Goal: Information Seeking & Learning: Learn about a topic

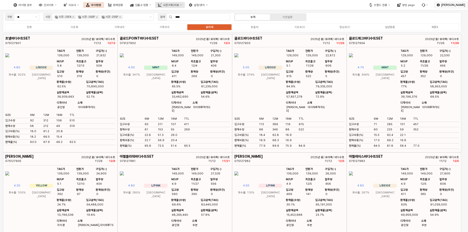
click at [185, 7] on button "시즌기획/리뷰" at bounding box center [170, 5] width 30 height 6
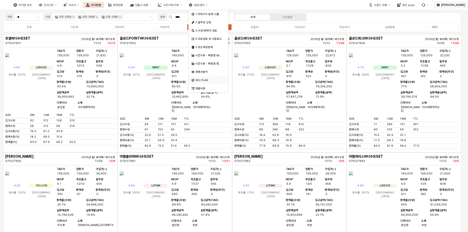
click at [203, 81] on div "SKU PLAN" at bounding box center [208, 80] width 27 height 4
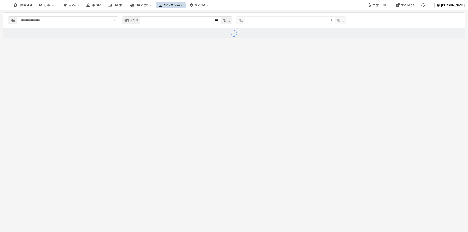
type textarea "**********"
type input "**********"
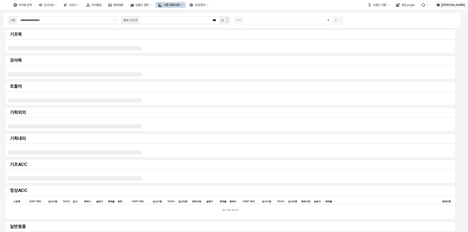
type input "*******"
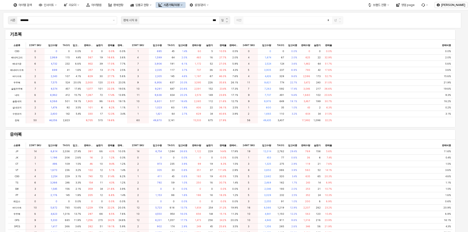
click at [187, 128] on div "기초복 소분류 소분류 22WT SKU 22WT SKU 입고수량 입고수량 TAG가 TAG가 입고비중 입고비중 판매수량 판매수량 실판가 실판가 판…" at bounding box center [230, 78] width 454 height 100
drag, startPoint x: 187, startPoint y: 127, endPoint x: 338, endPoint y: 127, distance: 151.6
click at [338, 127] on div "기초복 소분류 소분류 22WT SKU 22WT SKU 입고수량 입고수량 TAG가 TAG가 입고비중 입고비중 판매수량 판매수량 실판가 실판가 판…" at bounding box center [230, 78] width 454 height 100
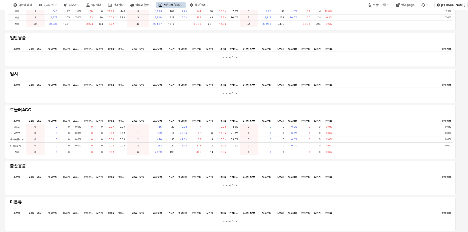
scroll to position [46, 0]
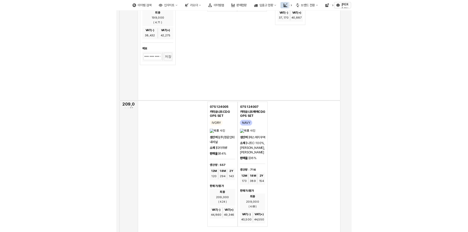
scroll to position [3137, 0]
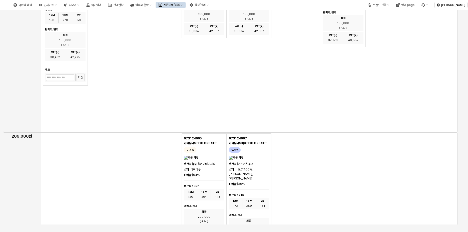
click at [153, 160] on div "App Frame" at bounding box center [249, 201] width 417 height 138
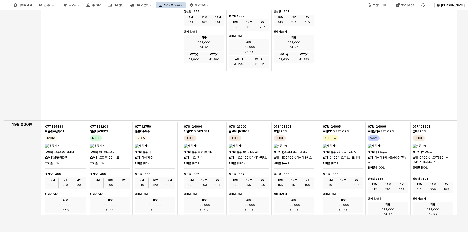
scroll to position [2908, 0]
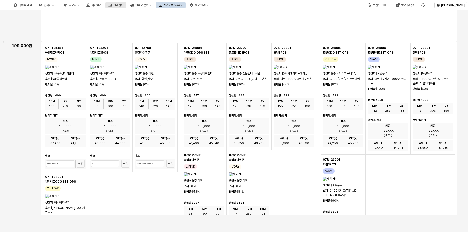
click at [126, 6] on button "판매현황" at bounding box center [115, 5] width 21 height 6
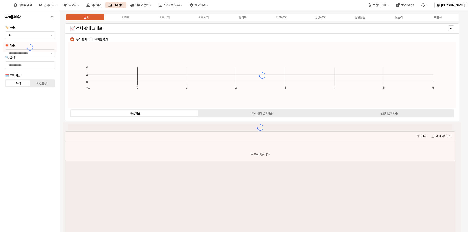
type input "****"
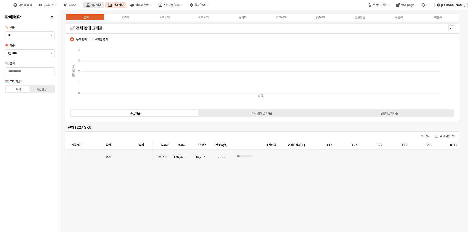
click at [104, 7] on button "아이템맵" at bounding box center [93, 5] width 21 height 6
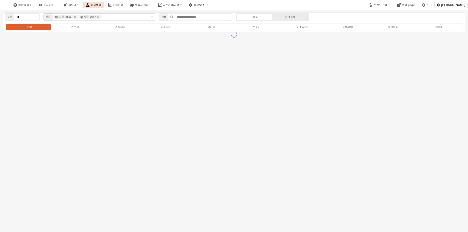
click at [100, 17] on icon "Remove 시즌-25FA" at bounding box center [98, 17] width 4 height 4
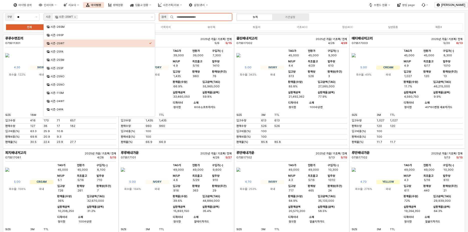
click at [224, 19] on input "App Frame" at bounding box center [203, 17] width 58 height 7
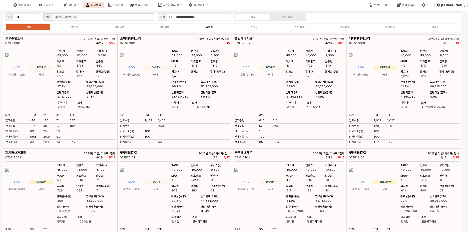
click at [219, 28] on label "유아복" at bounding box center [209, 27] width 45 height 4
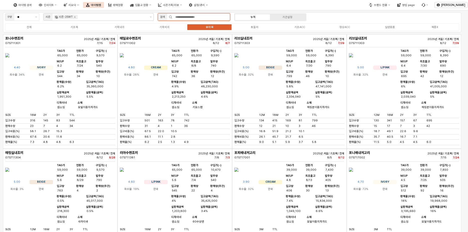
click at [222, 18] on input "App Frame" at bounding box center [201, 17] width 58 height 7
type input "*"
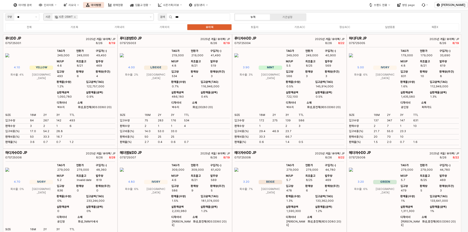
click at [349, 16] on div "구분 ** 시즌 시즌-25WT 검색 *** 누적 기간설정 전체 기초복 기획내의 기획외의 유아복 토들러 기초ACC 정상ACC 일반용품 복종X" at bounding box center [232, 22] width 458 height 20
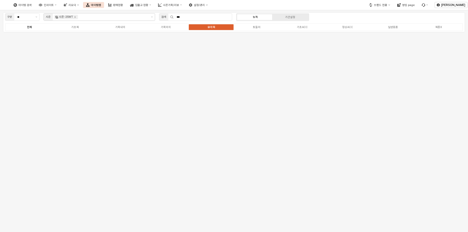
click at [27, 27] on label "전체" at bounding box center [30, 27] width 46 height 4
click at [210, 26] on div "유아복" at bounding box center [212, 27] width 8 height 3
click at [290, 16] on div "기간설정" at bounding box center [290, 17] width 10 height 3
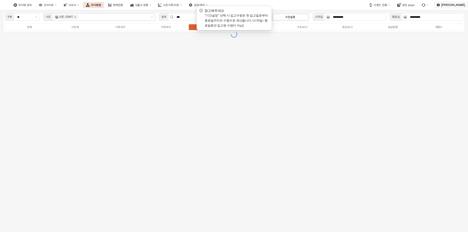
click at [289, 17] on div "기간설정" at bounding box center [290, 17] width 10 height 3
drag, startPoint x: 302, startPoint y: 2, endPoint x: 300, endPoint y: 4, distance: 2.6
click at [302, 2] on div "아이템 검색 인사이트 리오더 아이템맵 판매현황 입출고 현황 시즌기획/리뷰 설정/관리" at bounding box center [175, 5] width 351 height 11
click at [286, 24] on div "전체 기초복 기획내의 기획외의 유아복 토들러 기초ACC 정상ACC 일반용품 복종X" at bounding box center [234, 27] width 458 height 8
click at [344, 8] on div "아이템 검색 인사이트 리오더 아이템맵 판매현황 입출고 현황 시즌기획/리뷰 설정/관리" at bounding box center [175, 5] width 351 height 11
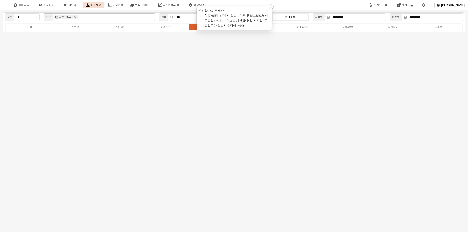
click at [257, 24] on div ""기간설정" 선택 시 입고수량은 첫 입고일로부터 종료일까지의 수량으로 계산됩니다. (시작일~종료일동안 입고된 수량이 아님)" at bounding box center [237, 20] width 65 height 15
click at [294, 16] on div "기간설정" at bounding box center [290, 17] width 10 height 3
click at [270, 6] on icon "Notifications (F8)" at bounding box center [271, 6] width 3 height 3
click at [262, 17] on label "누적" at bounding box center [255, 17] width 35 height 4
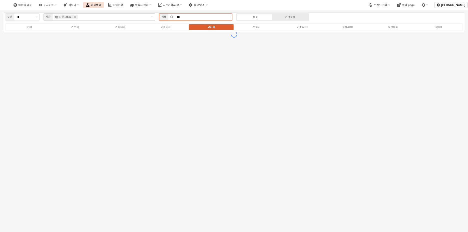
click at [209, 18] on input "***" at bounding box center [203, 17] width 58 height 7
type input "*"
type input "***"
click at [218, 29] on label "유아복" at bounding box center [212, 27] width 46 height 4
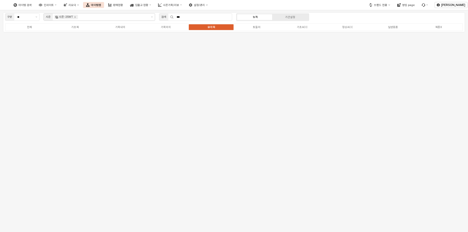
click at [218, 29] on label "유아복" at bounding box center [212, 27] width 46 height 4
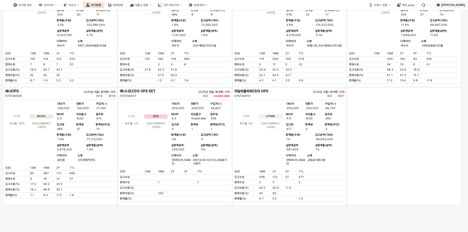
scroll to position [68, 0]
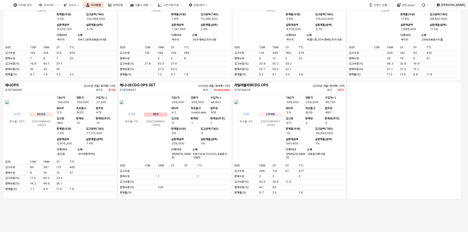
click at [140, 92] on div "07S724007" at bounding box center [153, 90] width 66 height 4
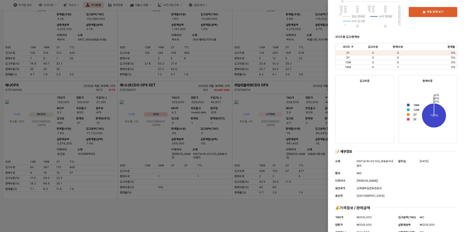
scroll to position [169, 0]
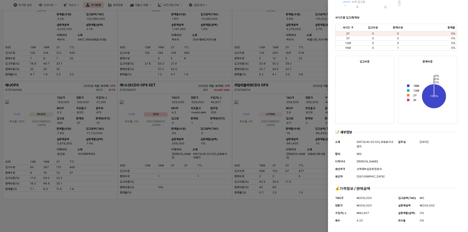
click at [191, 181] on div at bounding box center [234, 116] width 468 height 232
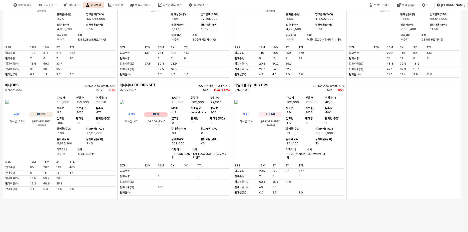
drag, startPoint x: 137, startPoint y: 98, endPoint x: 118, endPoint y: 98, distance: 19.0
click at [118, 98] on div "헤니니트CDG OPS SET 07S724007 2025년 겨울/ 유아복/ OPS 9/2 Invalid date 4.30 RED 회수율: 0% …" at bounding box center [175, 140] width 115 height 118
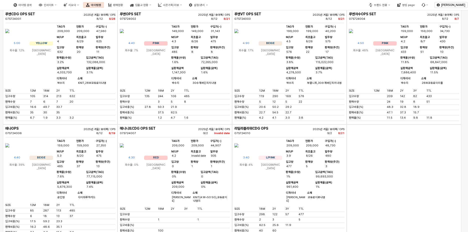
scroll to position [0, 0]
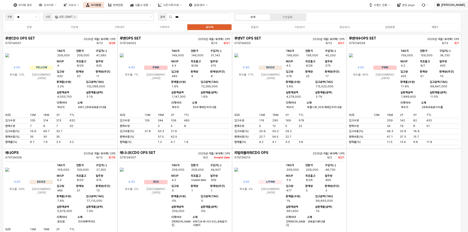
click at [247, 25] on div "전체 기초복 기획내의 기획외의 유아복 토들러 기초ACC 정상ACC 일반용품 복종X" at bounding box center [232, 27] width 454 height 8
click at [256, 27] on div "토들러" at bounding box center [255, 27] width 8 height 3
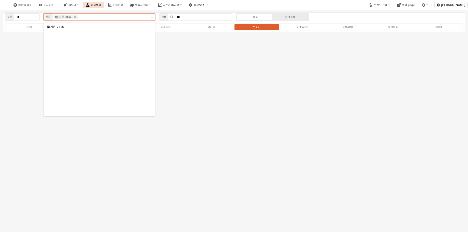
click at [154, 17] on button "제안 사항 표시" at bounding box center [152, 17] width 6 height 7
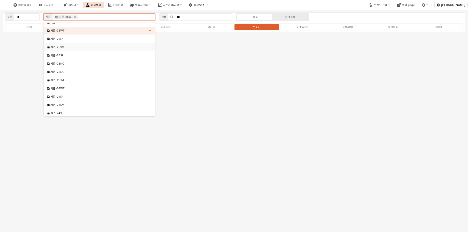
scroll to position [25, 0]
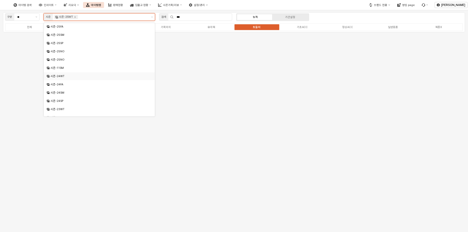
click at [106, 73] on div "시즌-24WT" at bounding box center [99, 76] width 111 height 8
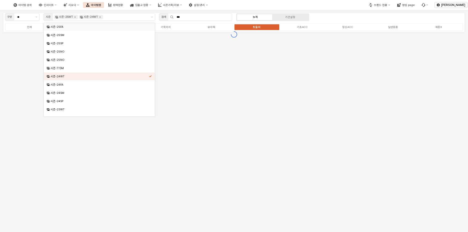
click at [291, 3] on div "아이템 검색 인사이트 리오더 아이템맵 판매현황 입출고 현황 시즌기획/리뷰 설정/관리" at bounding box center [175, 5] width 351 height 11
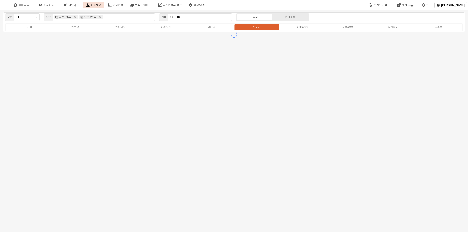
click at [218, 30] on div "전체 기초복 기획내의 기획외의 유아복 토들러 기초ACC 정상ACC 일반용품 복종X" at bounding box center [234, 27] width 458 height 8
click at [220, 28] on label "유아복" at bounding box center [212, 27] width 46 height 4
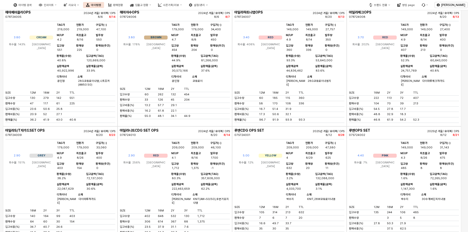
scroll to position [200, 0]
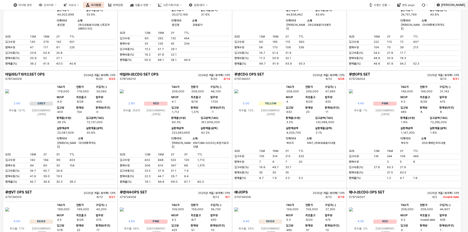
click at [136, 81] on div "07R724010" at bounding box center [153, 79] width 66 height 4
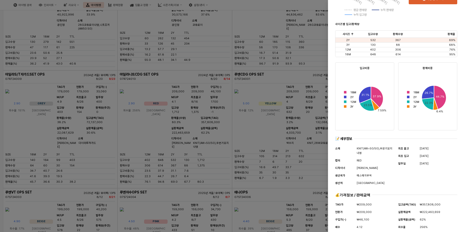
scroll to position [169, 0]
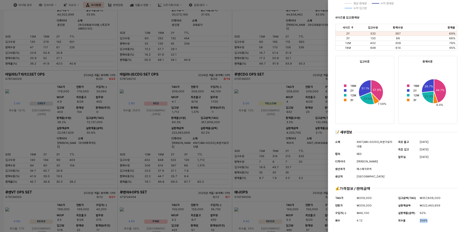
drag, startPoint x: 428, startPoint y: 220, endPoint x: 418, endPoint y: 220, distance: 9.5
click at [418, 220] on div "회수율 256%" at bounding box center [427, 221] width 59 height 6
copy div "회수율 256%"
click at [381, 183] on div at bounding box center [396, 183] width 122 height 2
